Goal: Transaction & Acquisition: Purchase product/service

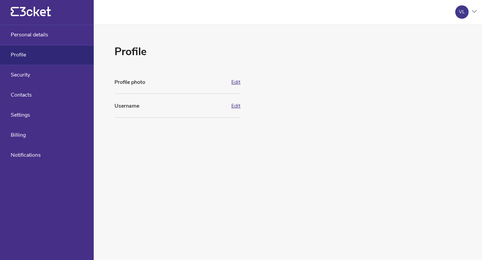
click at [237, 82] on button "Edit" at bounding box center [235, 82] width 9 height 6
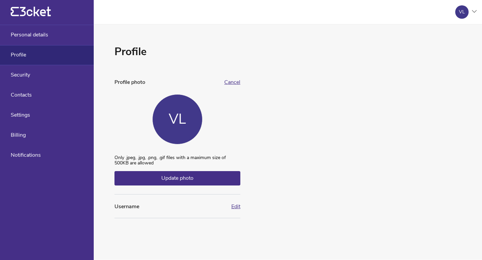
click at [177, 114] on div "VL" at bounding box center [177, 119] width 17 height 16
click at [185, 177] on span "Update photo" at bounding box center [177, 178] width 32 height 7
click at [114, 155] on input "Update photo" at bounding box center [114, 155] width 0 height 0
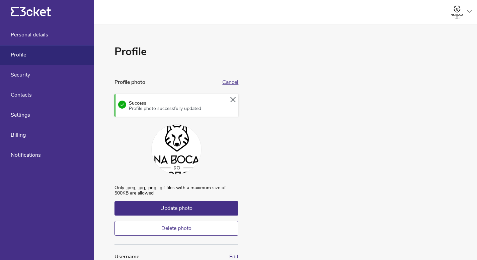
click at [233, 99] on icon at bounding box center [232, 99] width 5 height 5
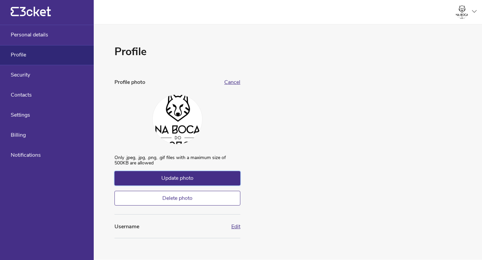
click at [189, 178] on span "Update photo" at bounding box center [177, 178] width 32 height 7
click at [114, 155] on input "Update photo" at bounding box center [114, 155] width 0 height 0
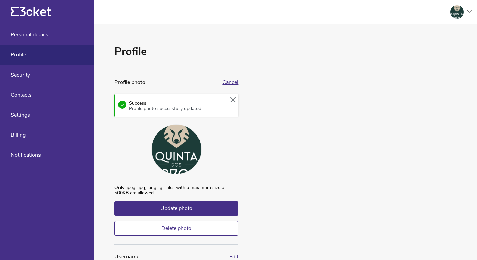
drag, startPoint x: 181, startPoint y: 147, endPoint x: 181, endPoint y: 154, distance: 6.7
click at [181, 154] on div at bounding box center [176, 149] width 50 height 50
click at [188, 227] on button "Delete photo" at bounding box center [176, 228] width 124 height 15
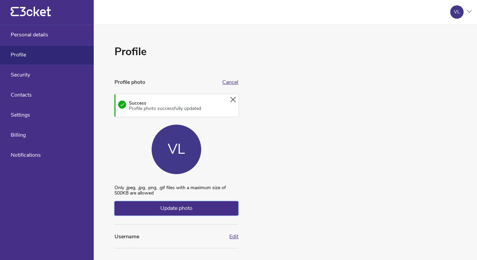
click at [185, 205] on span "Update photo" at bounding box center [176, 208] width 32 height 7
click at [114, 185] on input "Update photo" at bounding box center [114, 185] width 0 height 0
type input "C:\fakepath\Screenshot 2025-06-09 at 17.49.49.png"
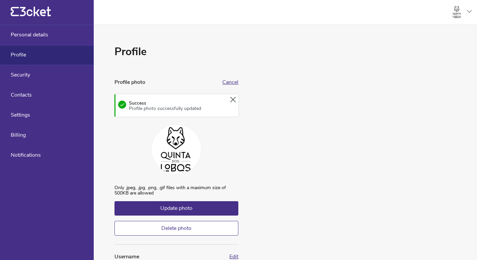
click at [185, 141] on div at bounding box center [176, 149] width 50 height 50
click at [189, 204] on label "Update photo" at bounding box center [176, 208] width 124 height 14
click at [114, 185] on input "Update photo" at bounding box center [114, 185] width 0 height 0
drag, startPoint x: 182, startPoint y: 143, endPoint x: 190, endPoint y: 143, distance: 8.1
click at [189, 143] on div at bounding box center [176, 149] width 50 height 50
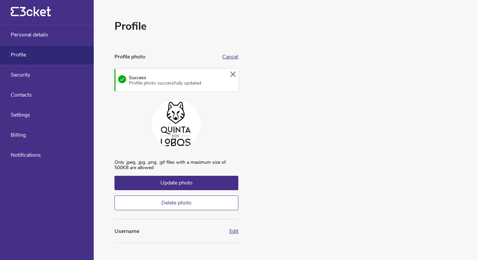
scroll to position [28, 0]
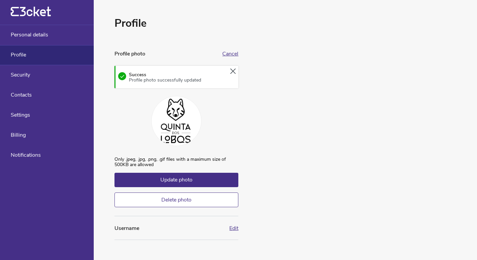
click at [232, 227] on button "Edit" at bounding box center [233, 228] width 9 height 6
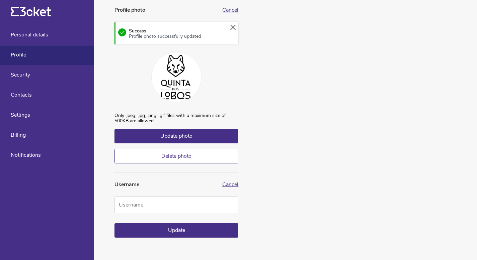
scroll to position [74, 0]
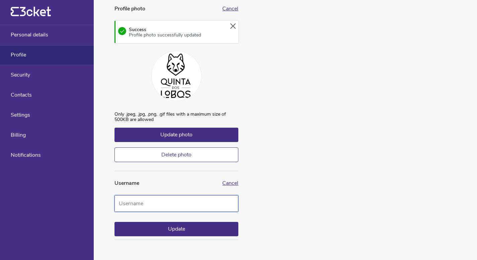
click at [204, 205] on input "Username" at bounding box center [176, 203] width 124 height 17
type input "QuintaDosLobos"
click at [210, 228] on button "Update" at bounding box center [176, 229] width 124 height 14
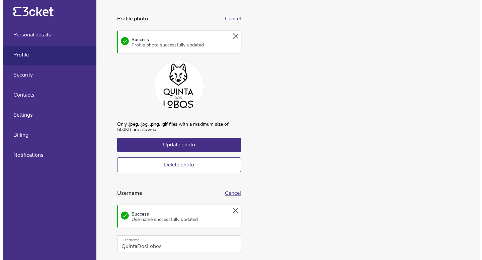
scroll to position [0, 0]
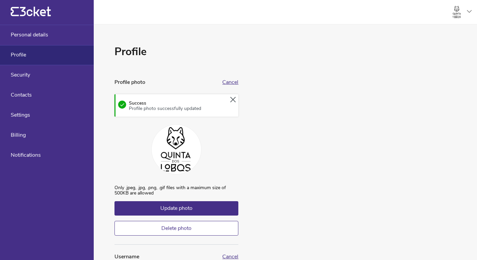
click at [457, 12] on div at bounding box center [456, 11] width 13 height 13
click at [426, 51] on div "Manage events" at bounding box center [438, 48] width 61 height 16
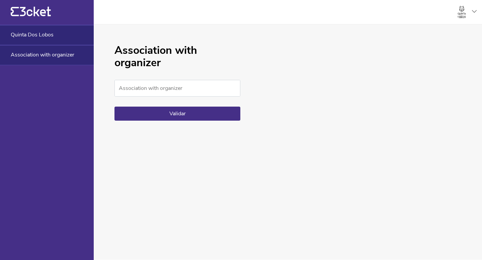
click at [32, 33] on span "Quinta Dos Lobos" at bounding box center [32, 35] width 43 height 6
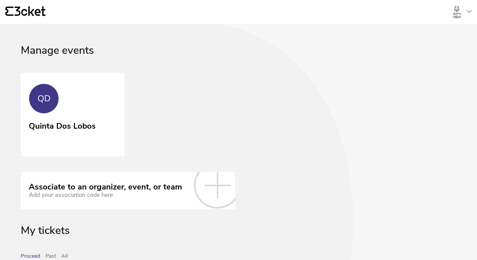
click at [55, 101] on div "QD" at bounding box center [44, 99] width 30 height 30
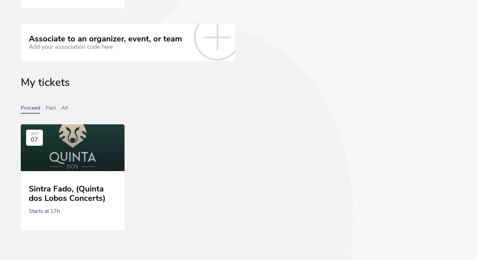
scroll to position [154, 0]
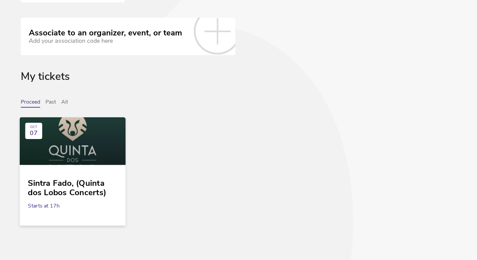
click at [56, 194] on div "Sintra Fado, (Quinta dos Lobos Concerts)" at bounding box center [72, 185] width 89 height 24
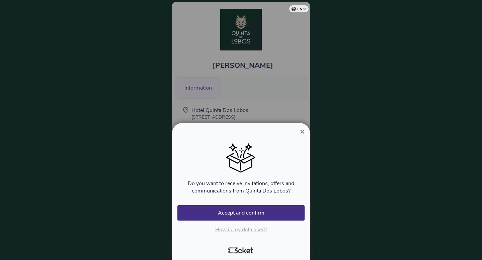
click at [242, 213] on button "Accept and confirm" at bounding box center [240, 212] width 127 height 15
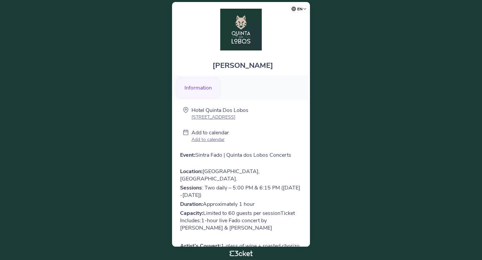
click at [246, 66] on span "Vasco lopes" at bounding box center [242, 66] width 61 height 10
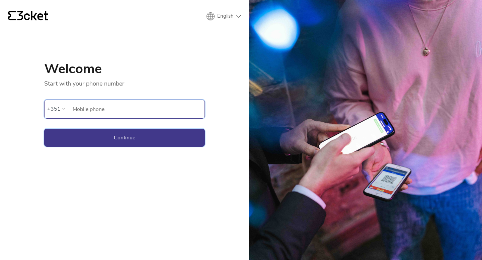
click at [192, 140] on button "Continue" at bounding box center [124, 138] width 161 height 18
click at [126, 107] on input "Mobile phone" at bounding box center [138, 109] width 132 height 18
type input "969323311"
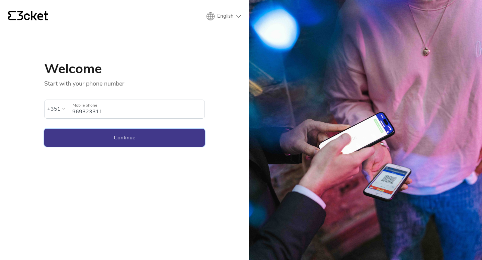
click at [120, 133] on button "Continue" at bounding box center [124, 138] width 161 height 18
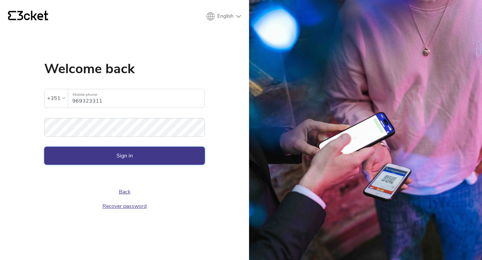
click at [120, 155] on button "Sign in" at bounding box center [124, 156] width 161 height 18
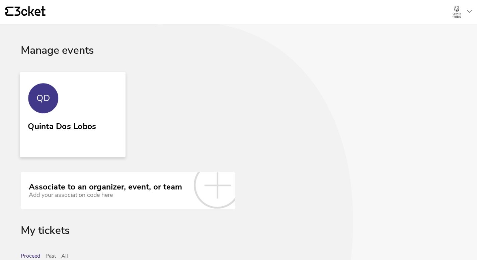
click at [84, 105] on link "QD Quinta Dos Lobos" at bounding box center [73, 114] width 106 height 85
